Goal: Information Seeking & Learning: Understand process/instructions

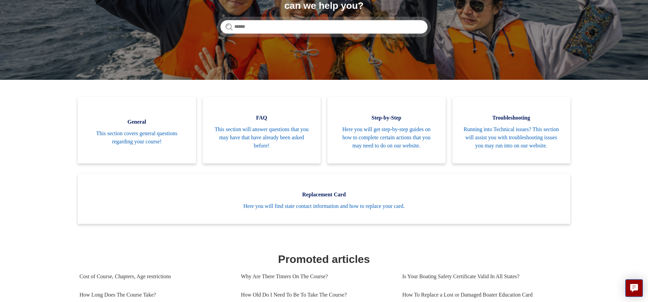
scroll to position [102, 0]
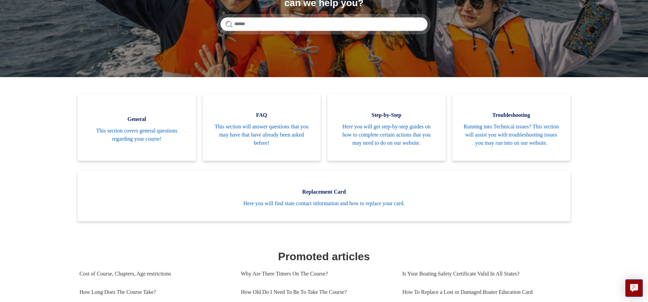
click at [514, 127] on span "Running into Technical issues? This section will assist you with troubleshootin…" at bounding box center [511, 135] width 98 height 24
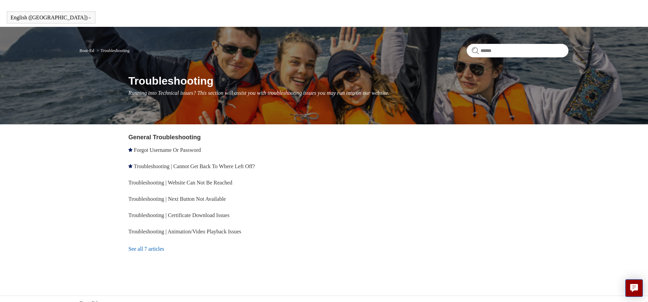
scroll to position [25, 0]
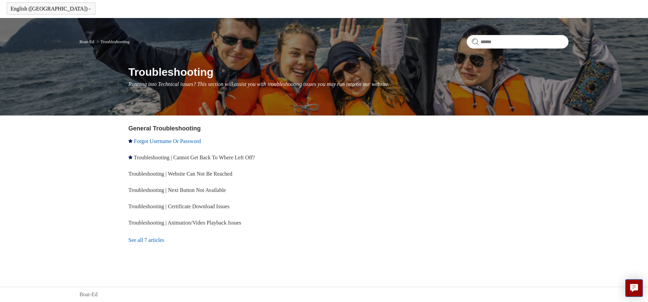
click at [165, 141] on link "Forgot Username Or Password" at bounding box center [167, 141] width 67 height 6
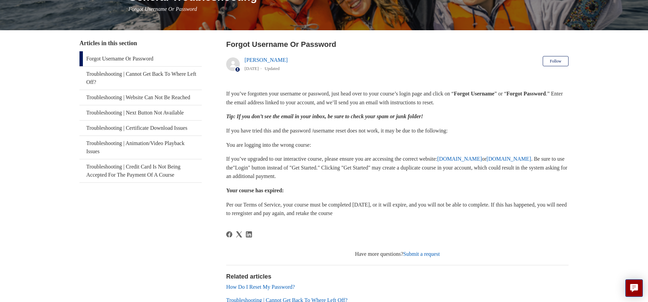
scroll to position [88, 0]
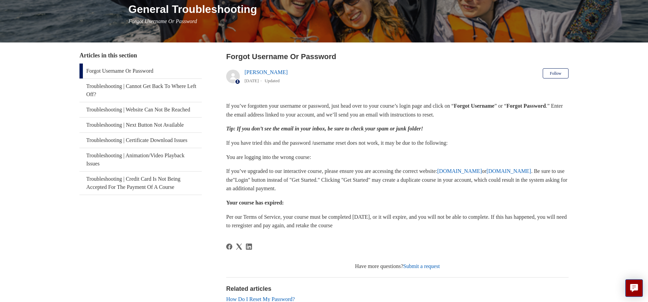
drag, startPoint x: 458, startPoint y: 172, endPoint x: 451, endPoint y: 192, distance: 20.9
click at [450, 192] on p "If you’ve upgraded to our interactive course, please ensure you are accessing t…" at bounding box center [397, 180] width 342 height 26
click at [519, 170] on link "www.ilearntoboat.com" at bounding box center [508, 171] width 45 height 6
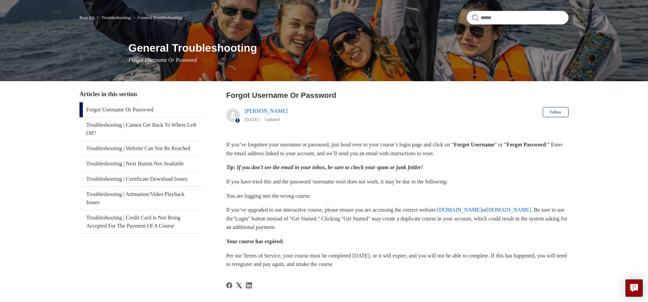
scroll to position [0, 0]
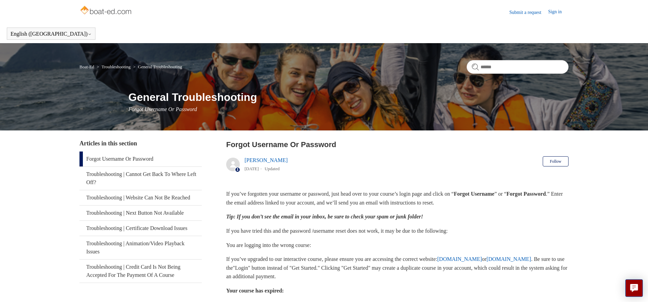
click at [113, 11] on img at bounding box center [106, 11] width 54 height 14
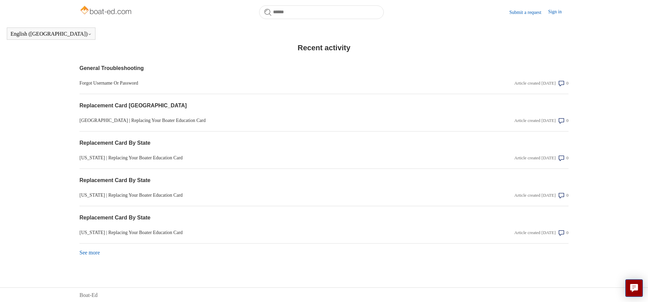
scroll to position [528, 0]
click at [91, 253] on link "See more items from recent activity" at bounding box center [89, 252] width 20 height 6
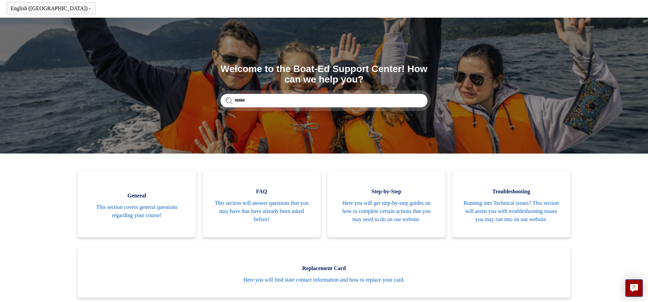
scroll to position [0, 0]
